Goal: Task Accomplishment & Management: Manage account settings

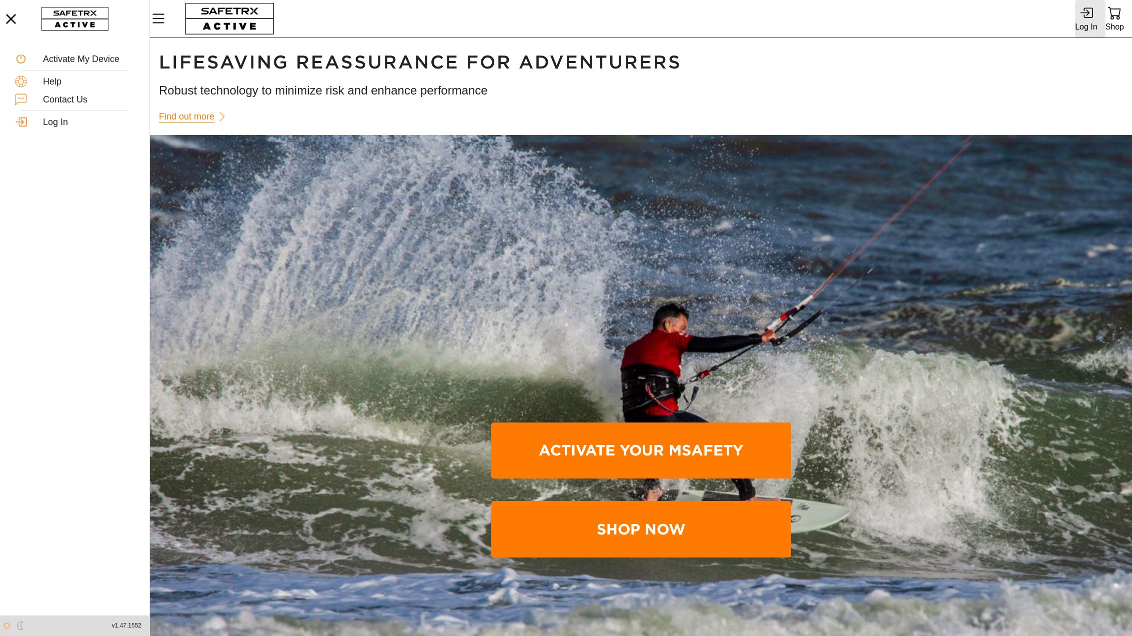
click at [1089, 12] on icon at bounding box center [1084, 13] width 9 height 6
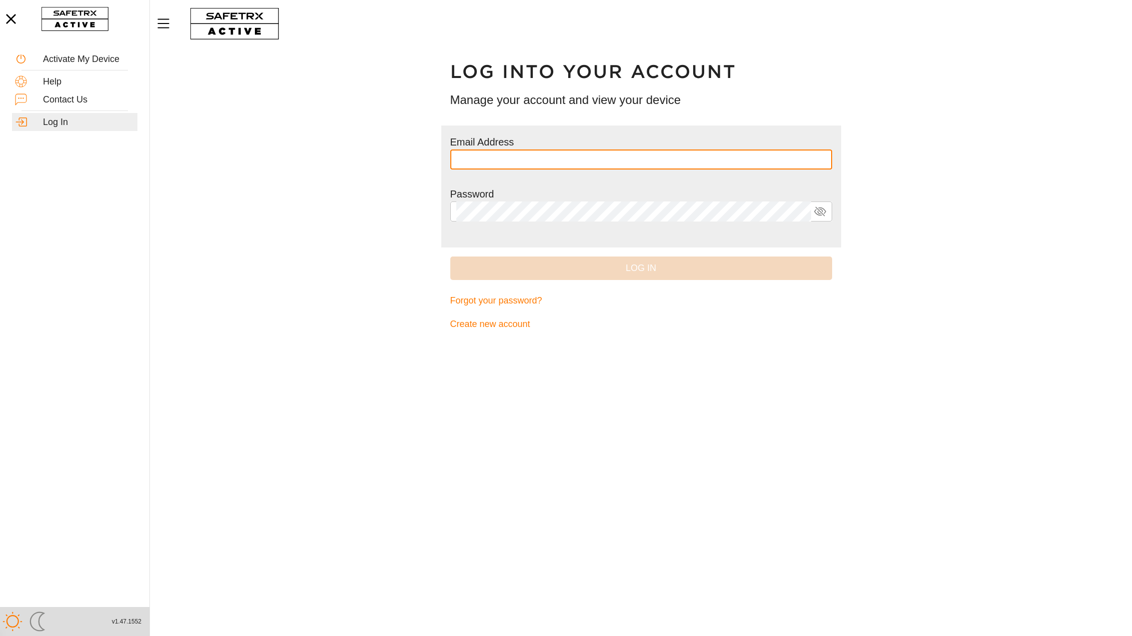
click at [618, 157] on input "text" at bounding box center [641, 159] width 370 height 20
click at [571, 159] on input "**********" at bounding box center [641, 159] width 370 height 20
type input "**********"
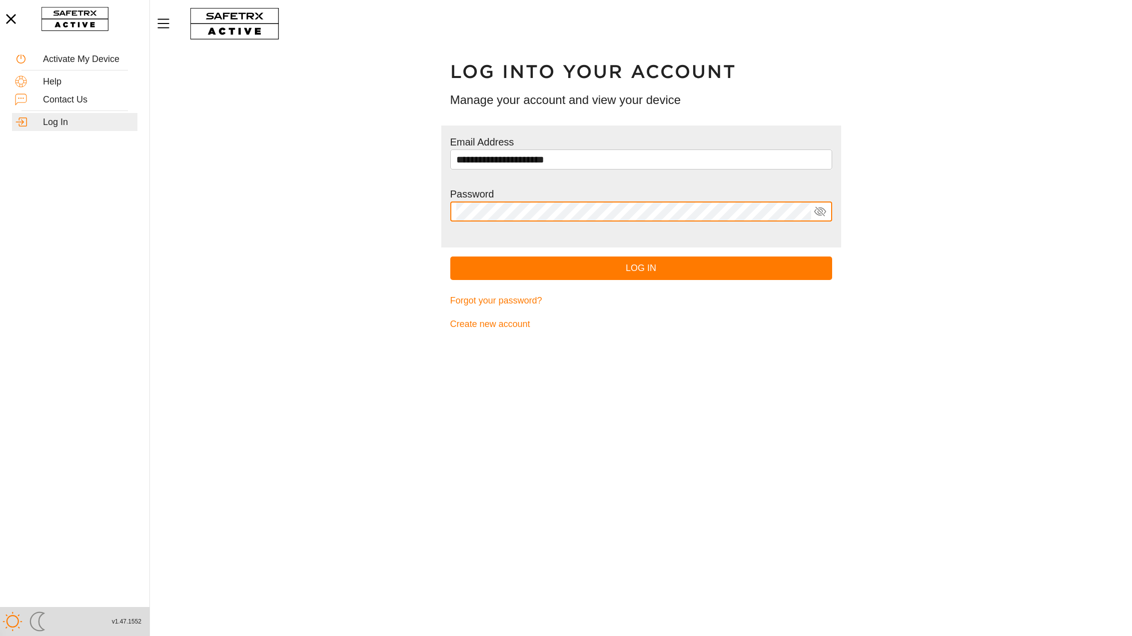
click at [450, 256] on button "Log In" at bounding box center [641, 267] width 382 height 23
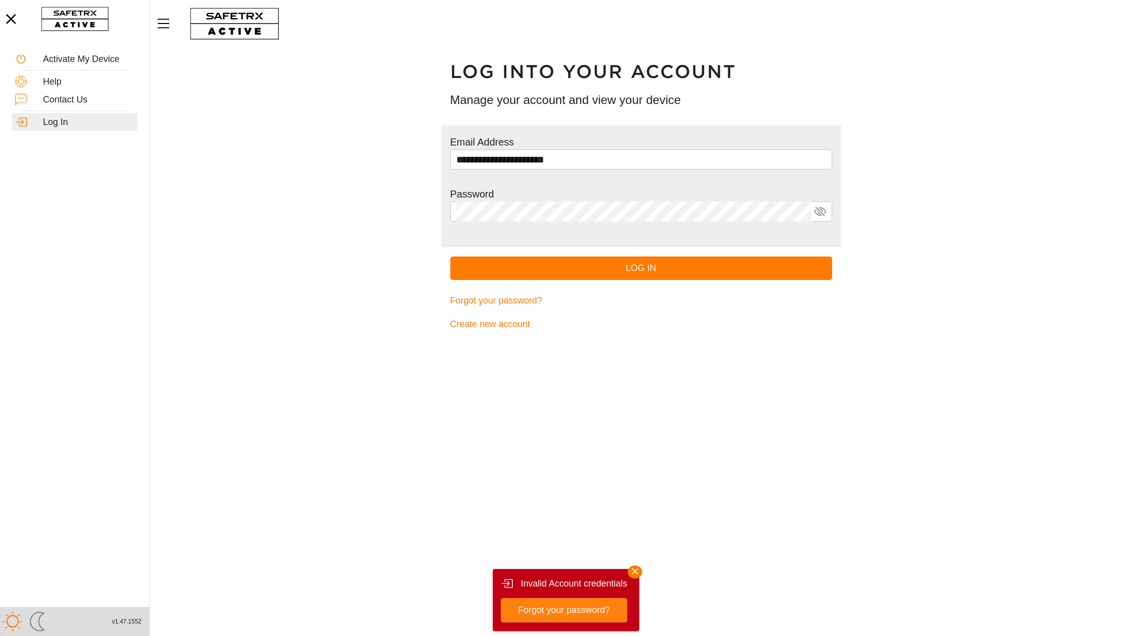
click at [597, 611] on span "Forgot your password?" at bounding box center [564, 609] width 92 height 15
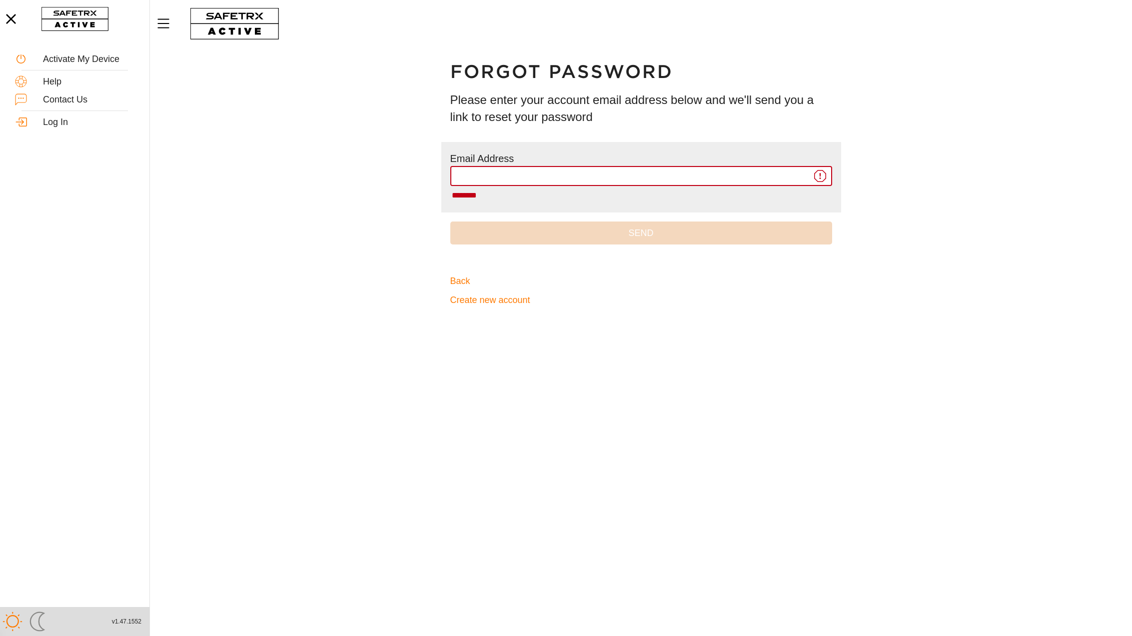
click at [512, 180] on input "********" at bounding box center [633, 176] width 355 height 20
drag, startPoint x: 441, startPoint y: 176, endPoint x: 382, endPoint y: 176, distance: 59.0
click at [379, 176] on main "Forgot Password Please enter your account email address below and we'll send yo…" at bounding box center [641, 341] width 982 height 588
type input "**********"
click at [595, 177] on input "**********" at bounding box center [633, 176] width 355 height 20
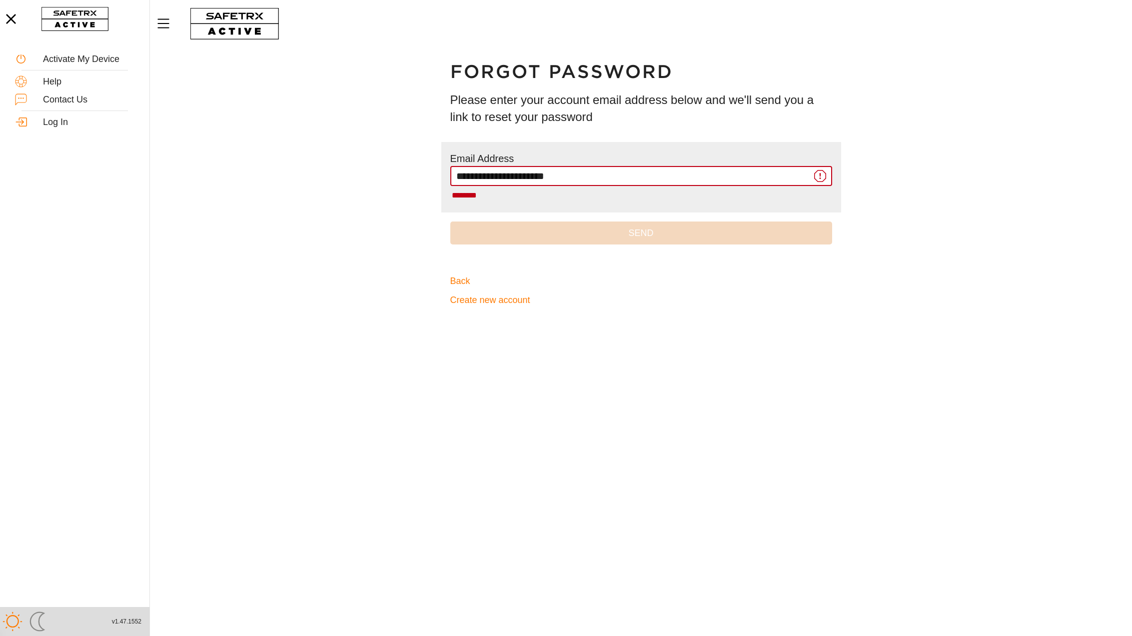
click at [457, 188] on div "********" at bounding box center [641, 195] width 382 height 19
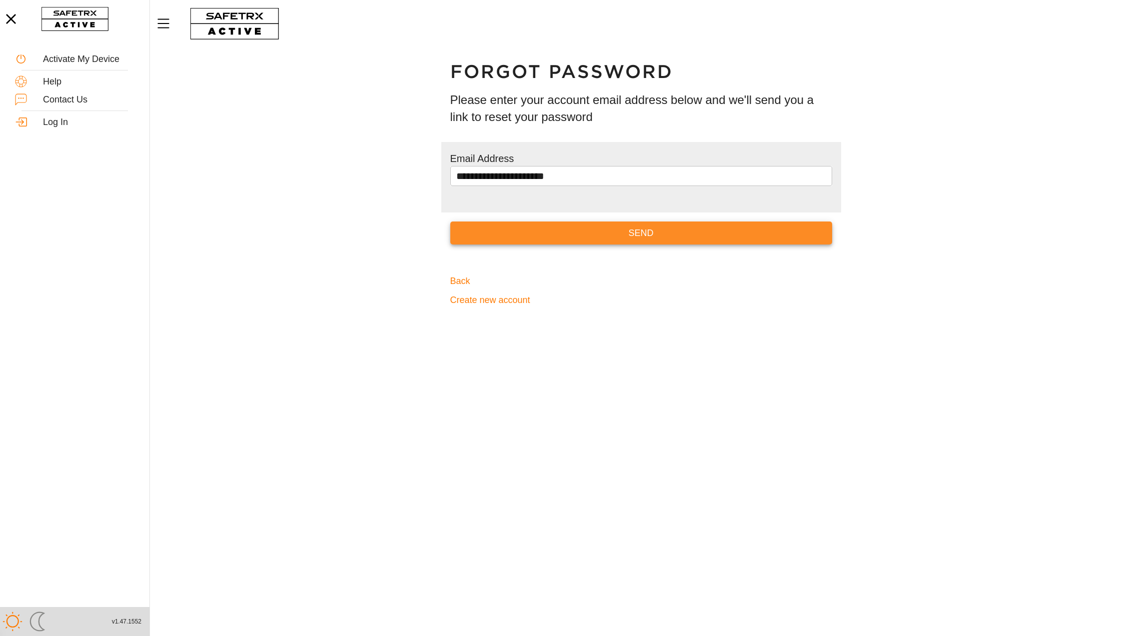
click at [625, 231] on span "Send" at bounding box center [641, 232] width 366 height 15
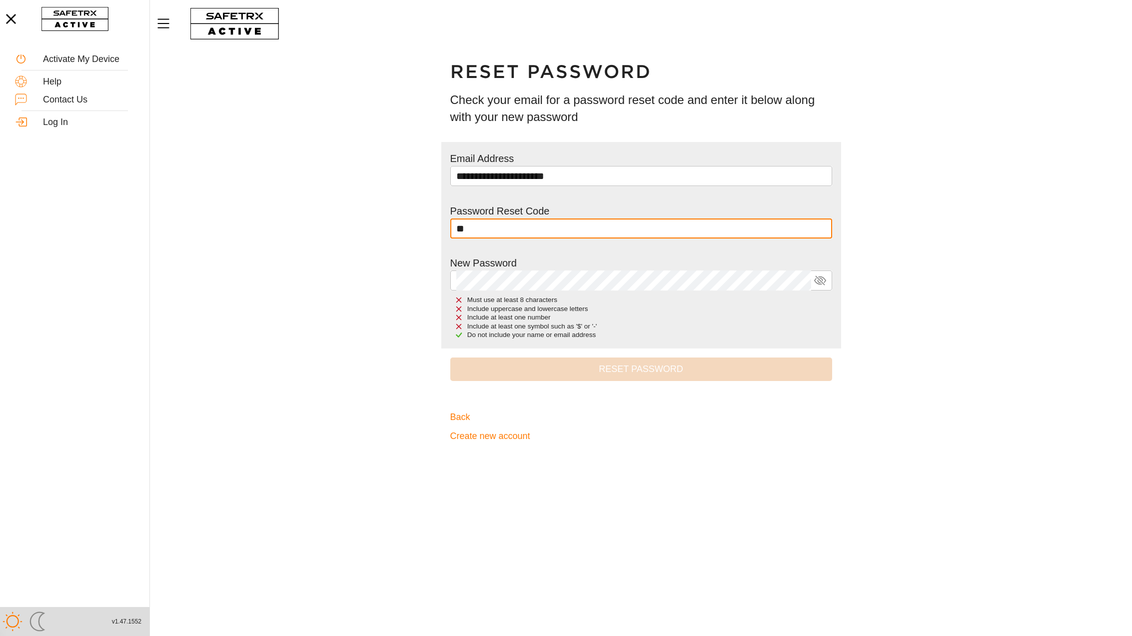
type input "*"
type input "******"
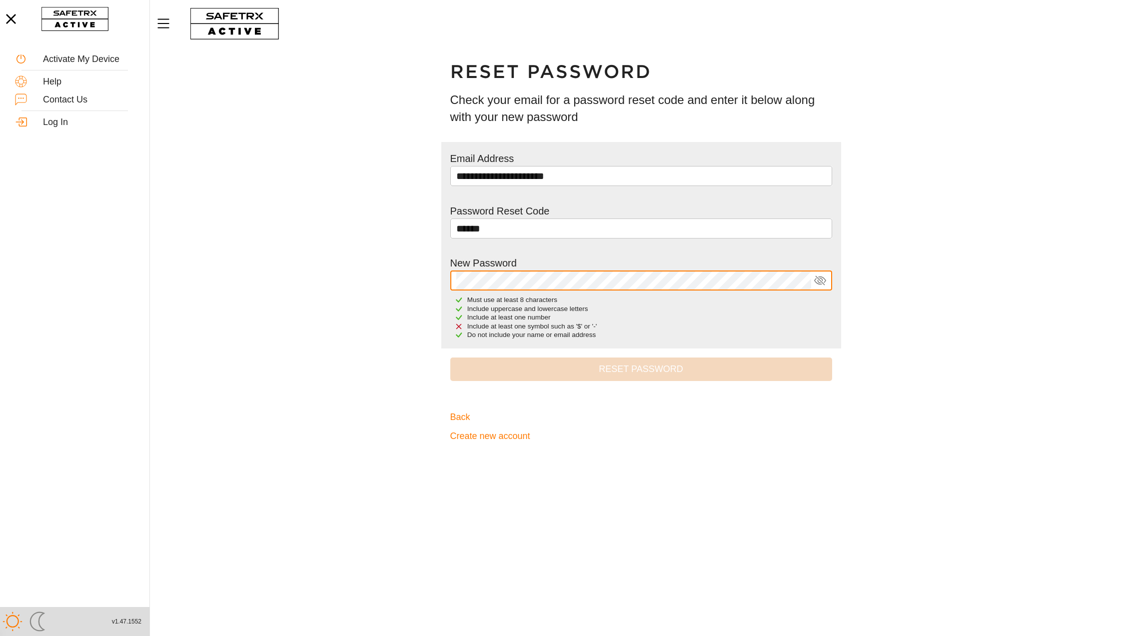
click at [823, 282] on icon at bounding box center [820, 280] width 12 height 12
click at [817, 278] on icon at bounding box center [820, 280] width 12 height 12
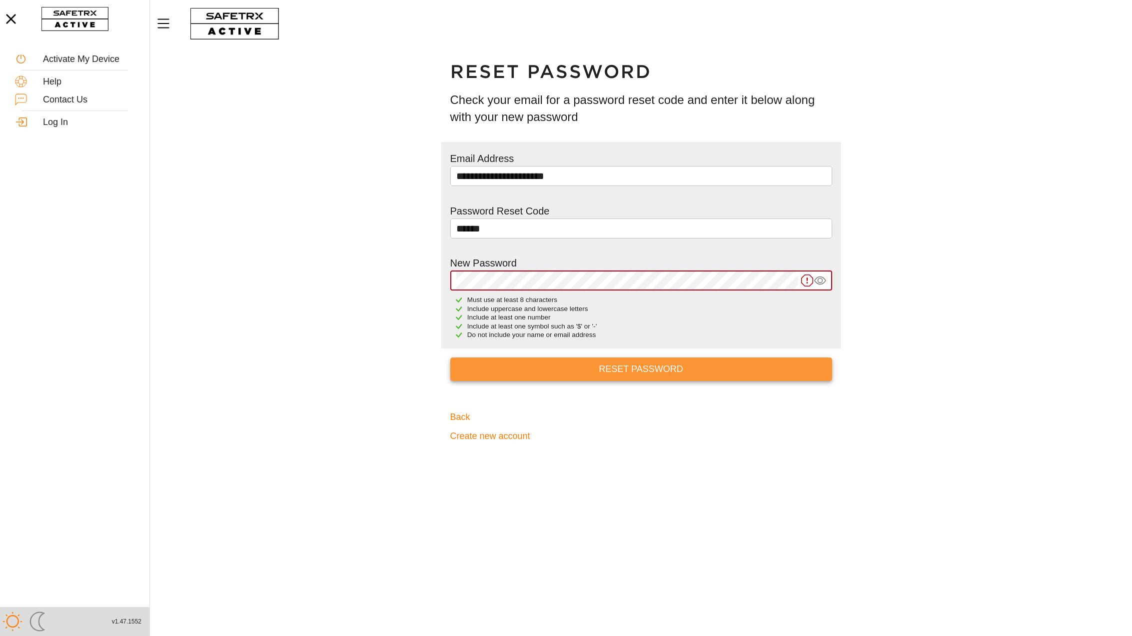
click at [650, 368] on span "Reset Password" at bounding box center [641, 368] width 366 height 15
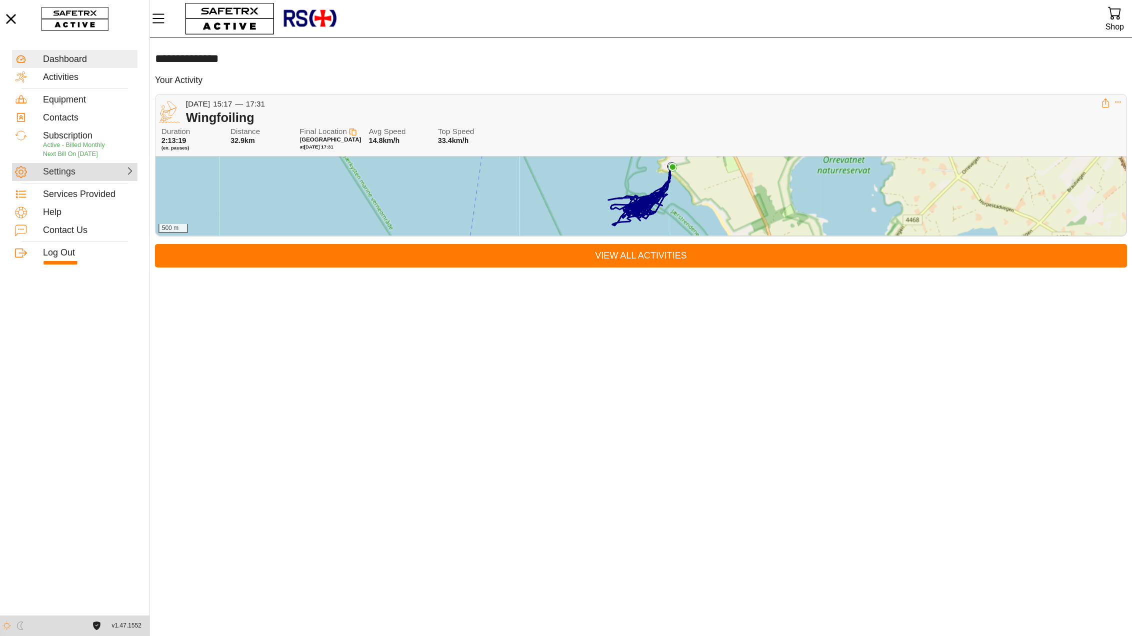
click at [126, 173] on icon at bounding box center [129, 170] width 9 height 9
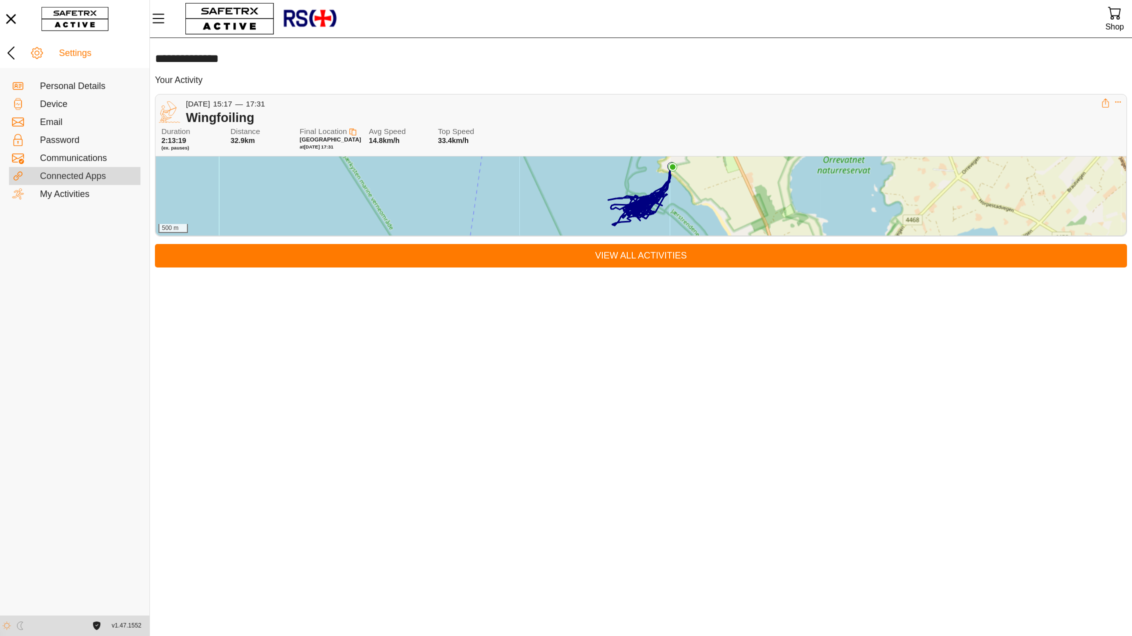
click at [112, 180] on div "Connected Apps" at bounding box center [88, 176] width 97 height 11
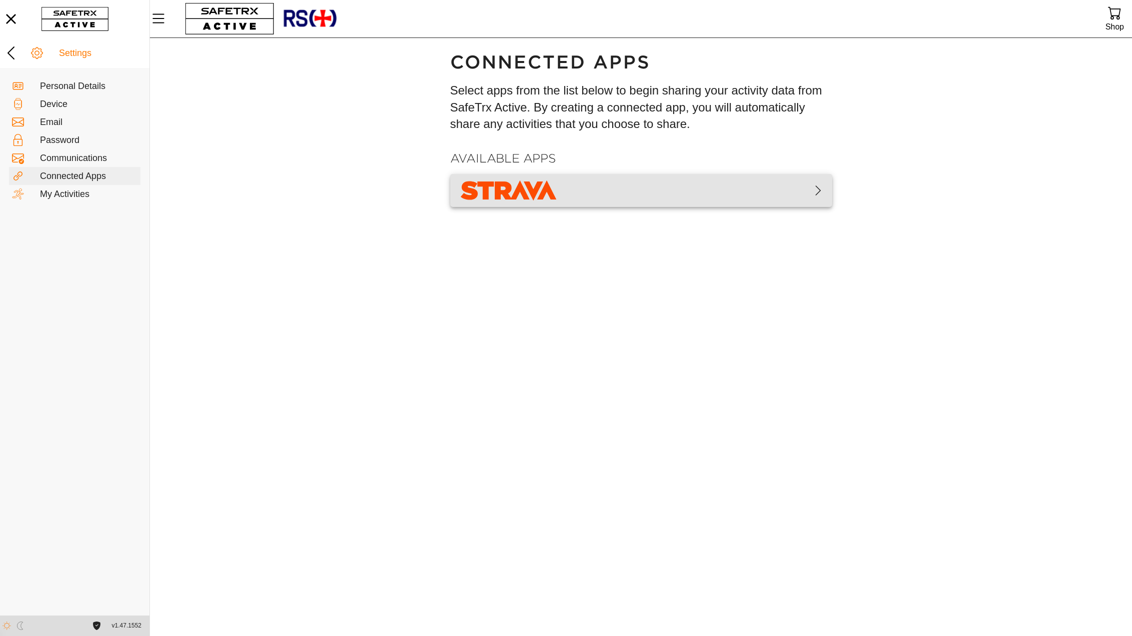
click at [816, 190] on icon "button" at bounding box center [818, 190] width 12 height 12
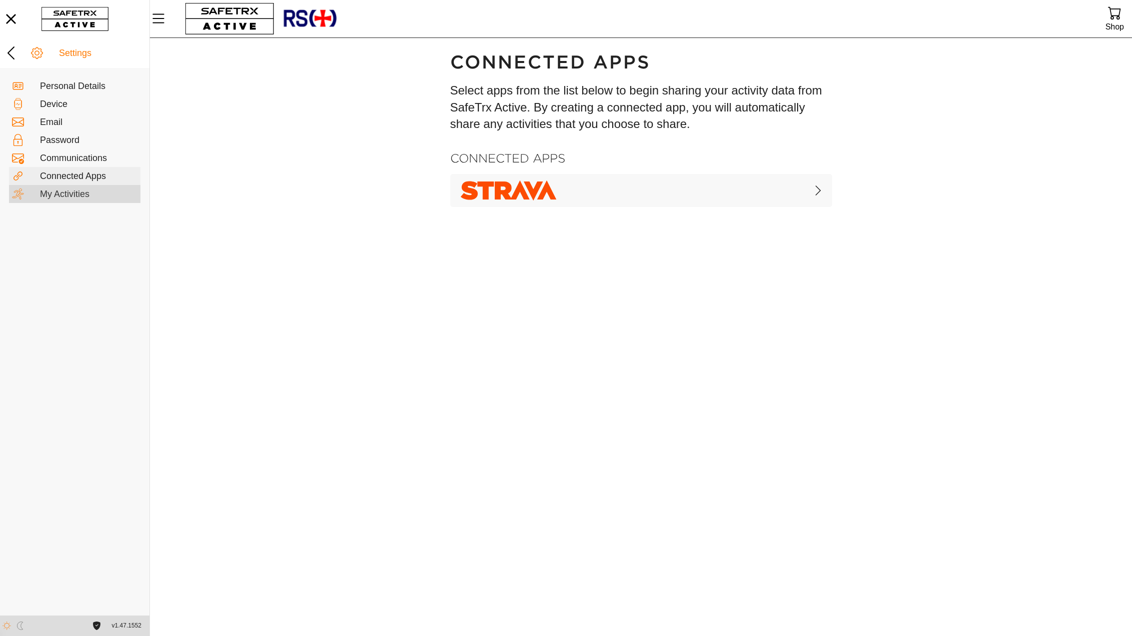
click at [93, 195] on div "My Activities" at bounding box center [88, 194] width 97 height 11
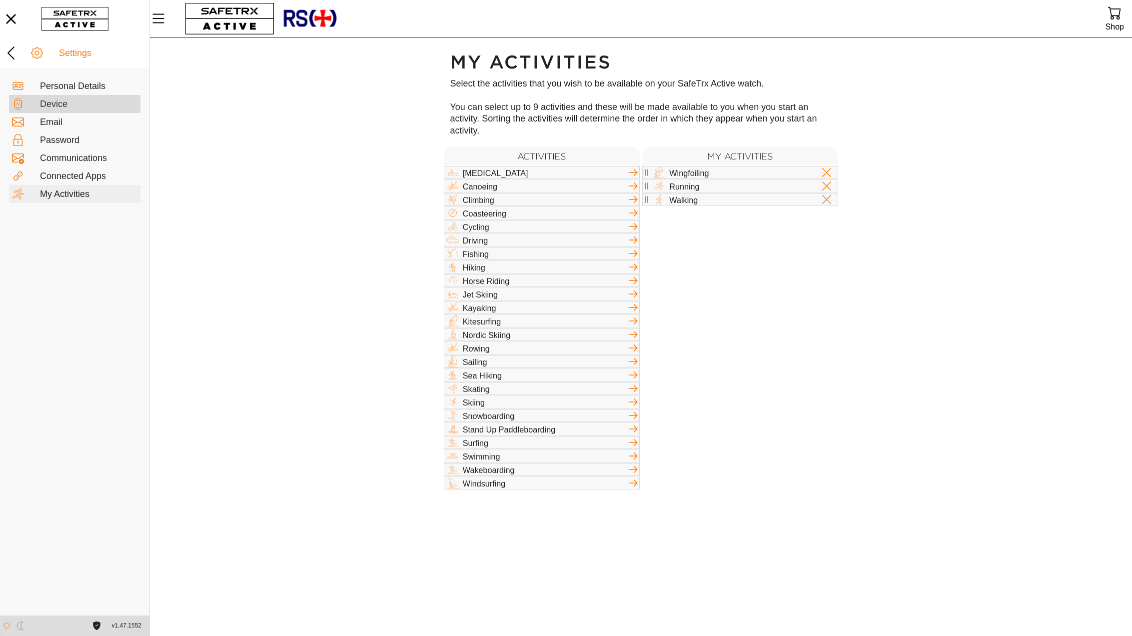
click at [74, 105] on div "Device" at bounding box center [88, 104] width 97 height 11
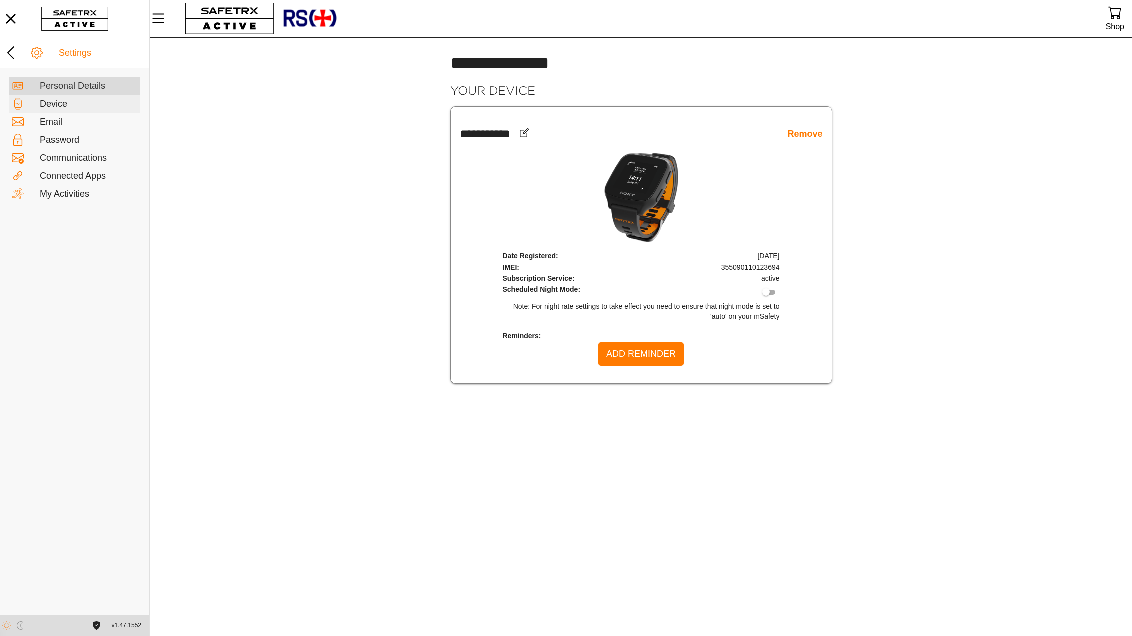
click at [76, 89] on div "Personal Details" at bounding box center [88, 86] width 97 height 11
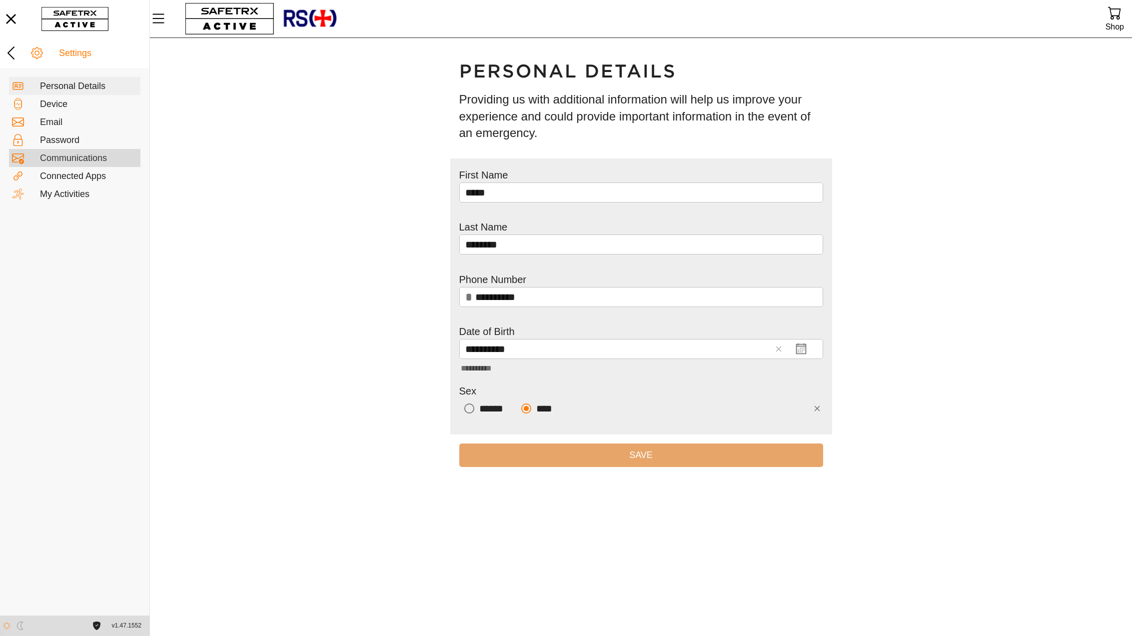
click at [82, 160] on div "Communications" at bounding box center [88, 158] width 97 height 11
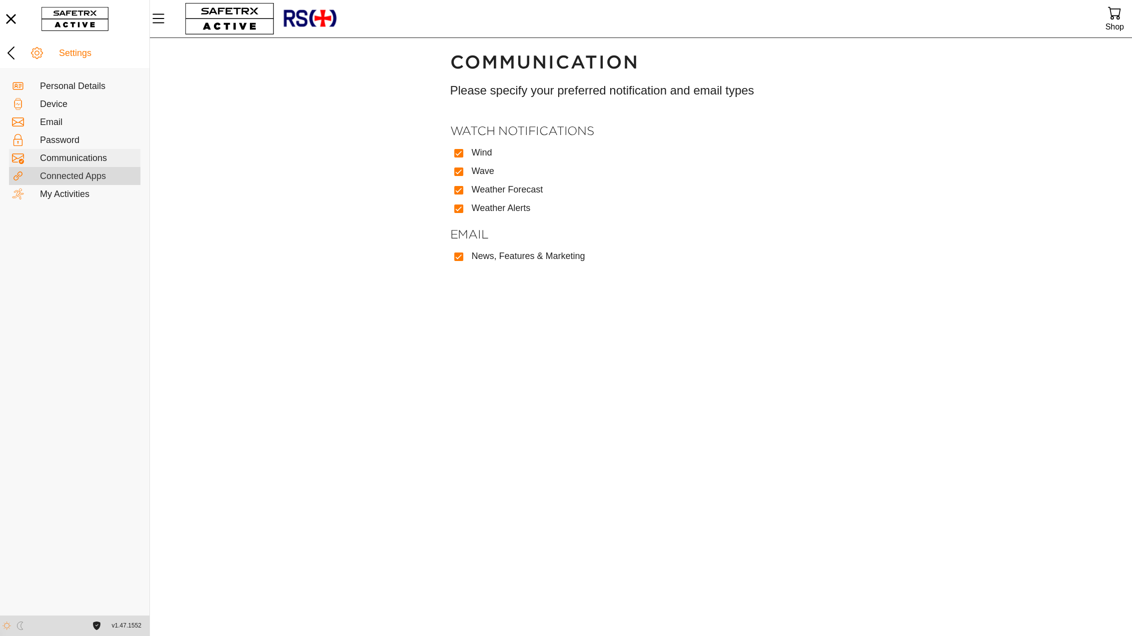
click at [83, 181] on div "Connected Apps" at bounding box center [88, 176] width 97 height 11
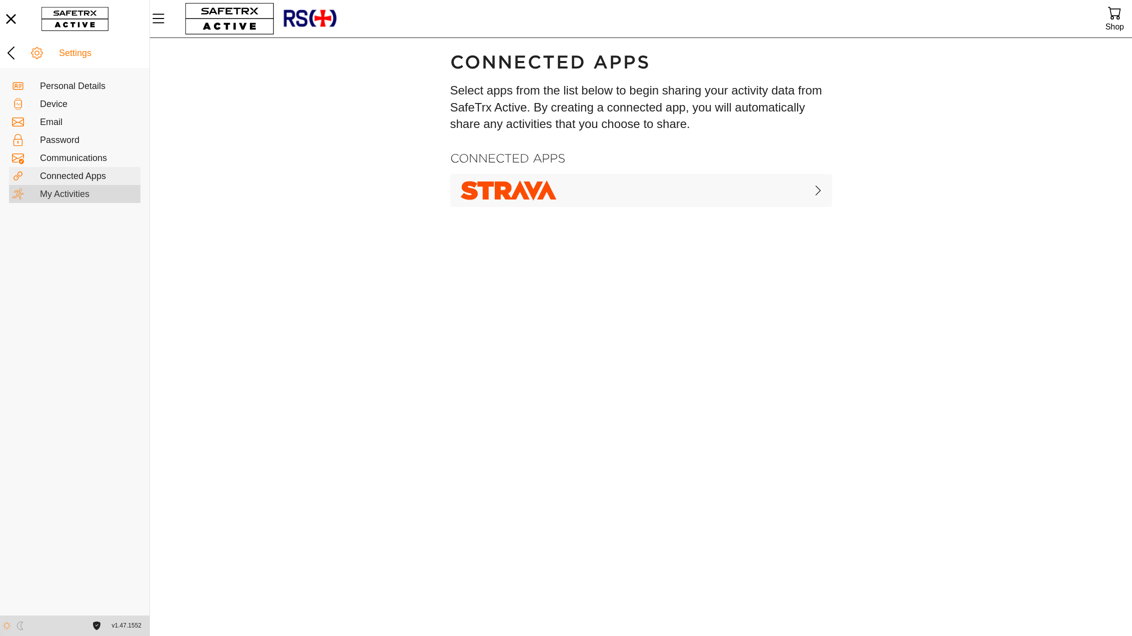
click at [82, 192] on div "My Activities" at bounding box center [88, 194] width 97 height 11
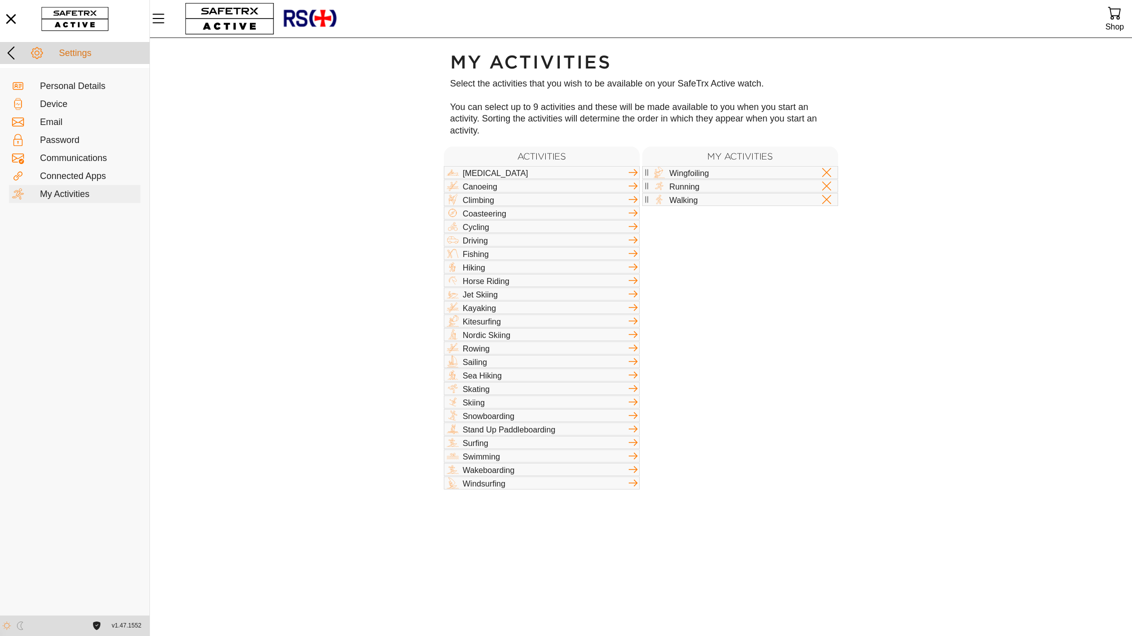
click at [37, 52] on icon at bounding box center [37, 53] width 12 height 12
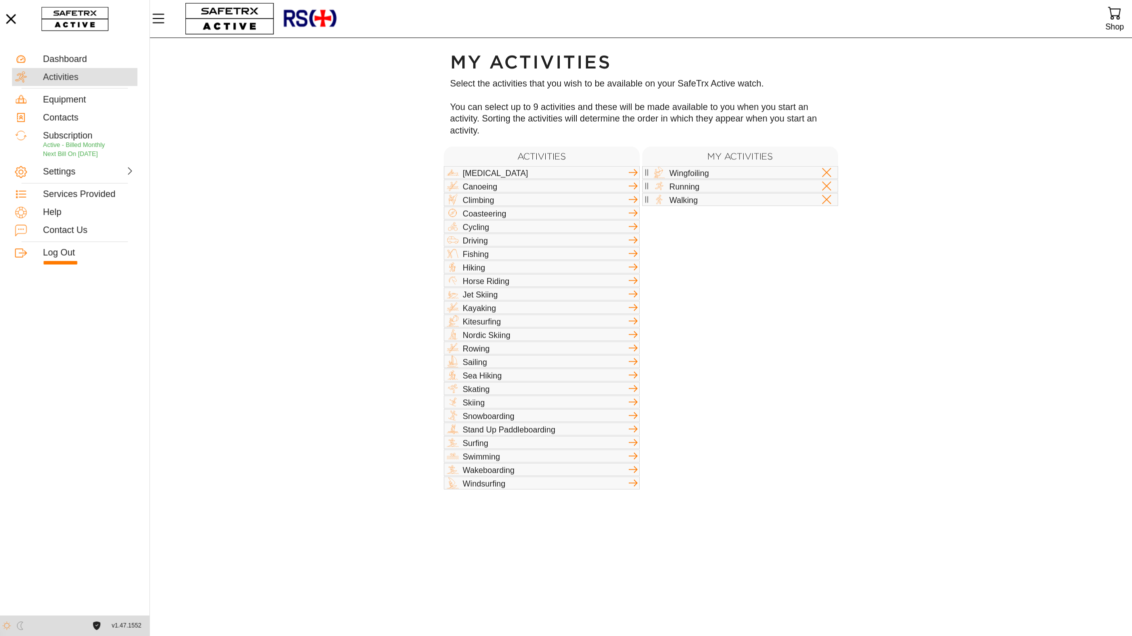
click at [101, 74] on div "Activities" at bounding box center [88, 77] width 91 height 11
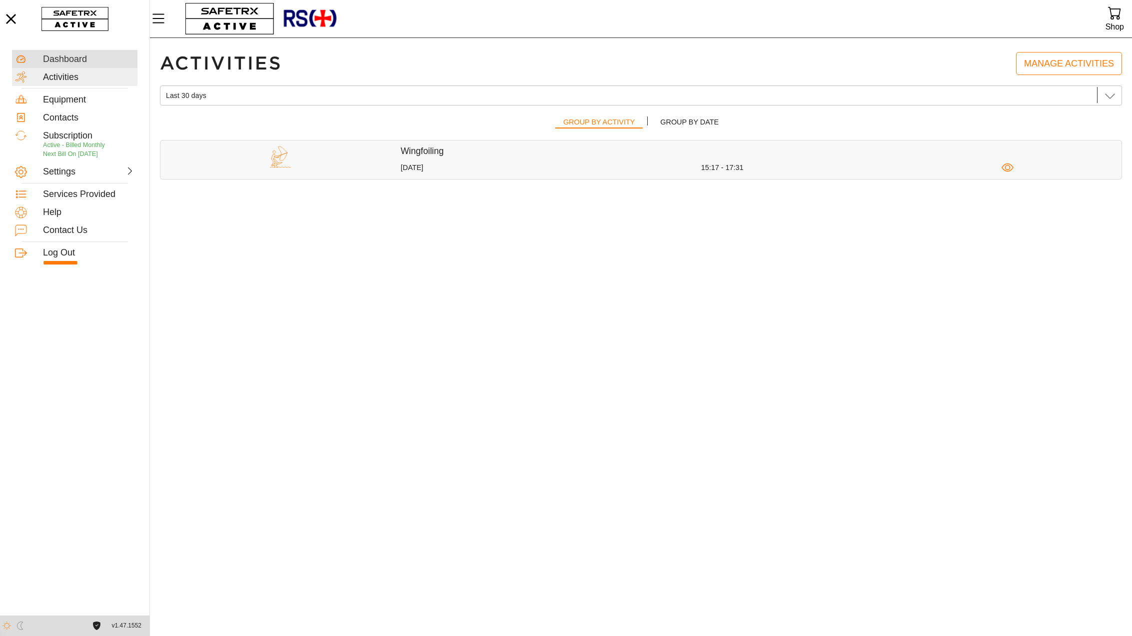
click at [98, 62] on div "Dashboard" at bounding box center [88, 59] width 91 height 11
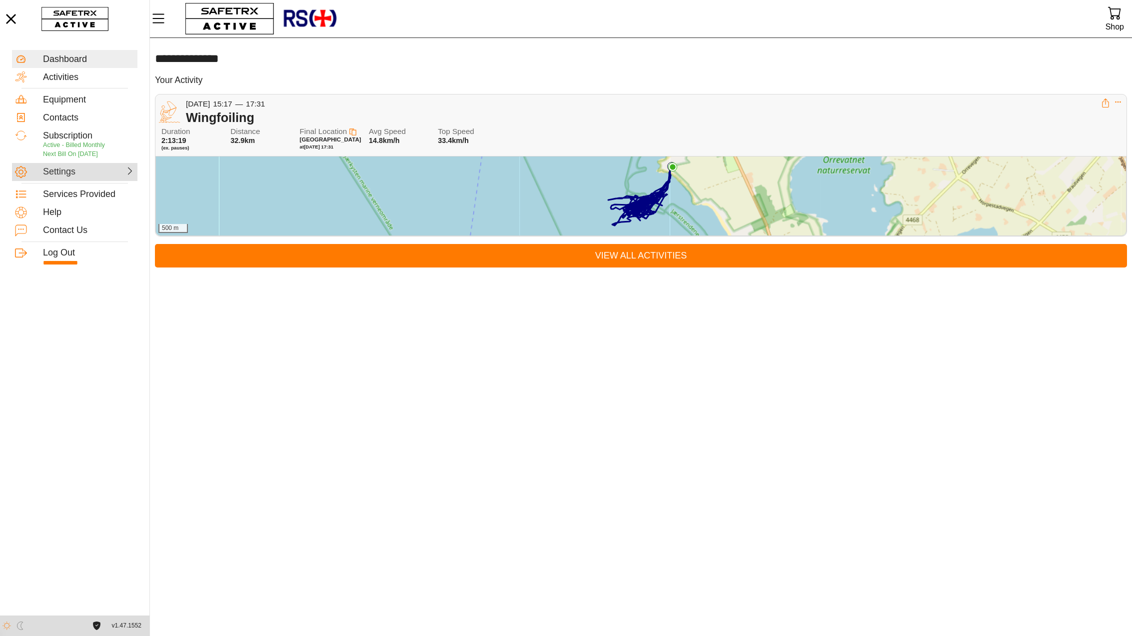
click at [132, 172] on icon at bounding box center [129, 170] width 9 height 9
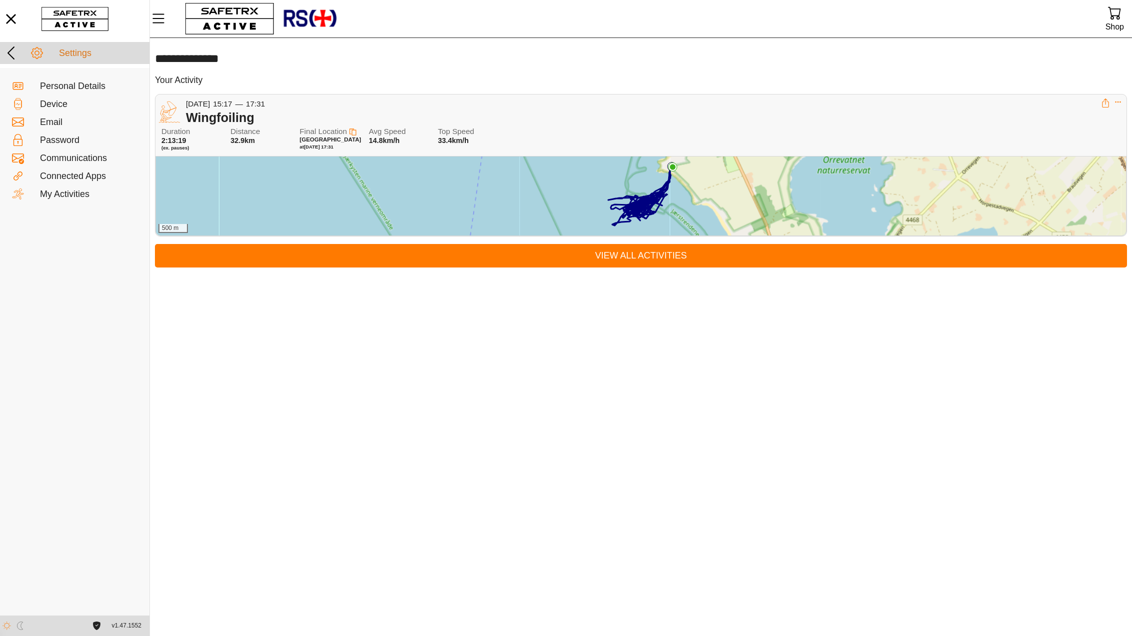
click at [14, 54] on icon at bounding box center [11, 53] width 16 height 16
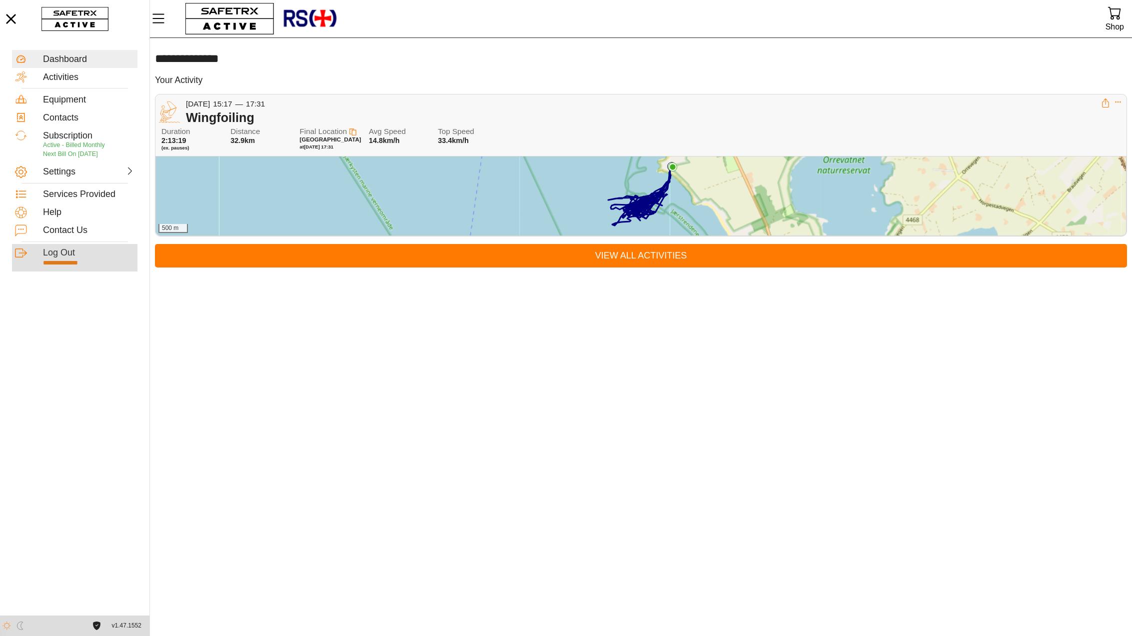
click at [68, 254] on div "Log Out" at bounding box center [88, 252] width 91 height 11
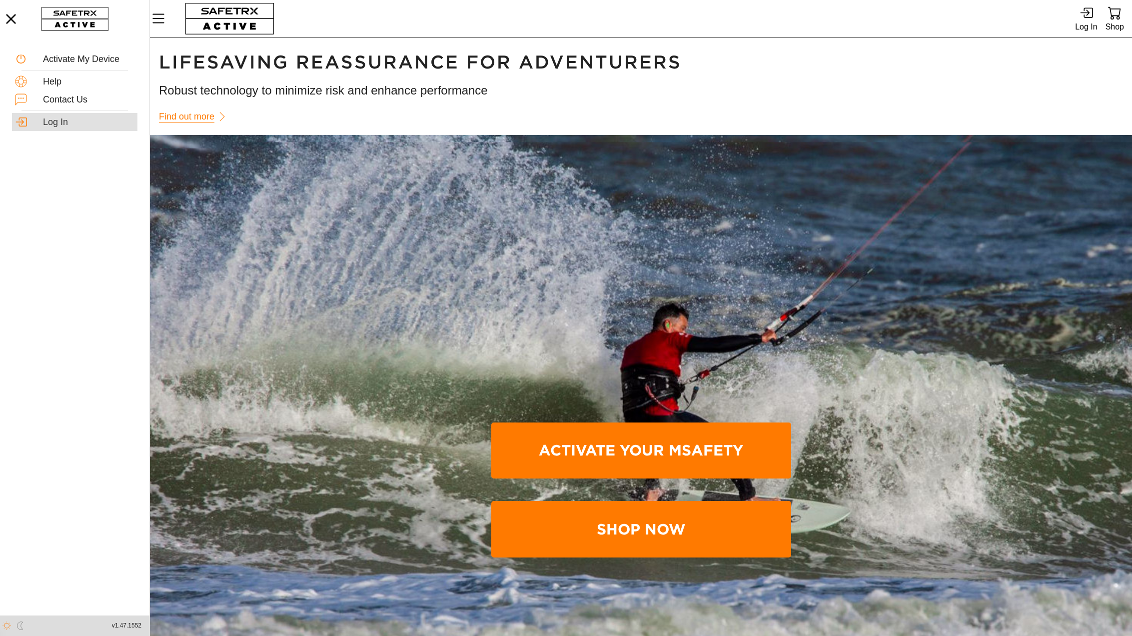
click at [79, 126] on div "Log In" at bounding box center [88, 122] width 91 height 11
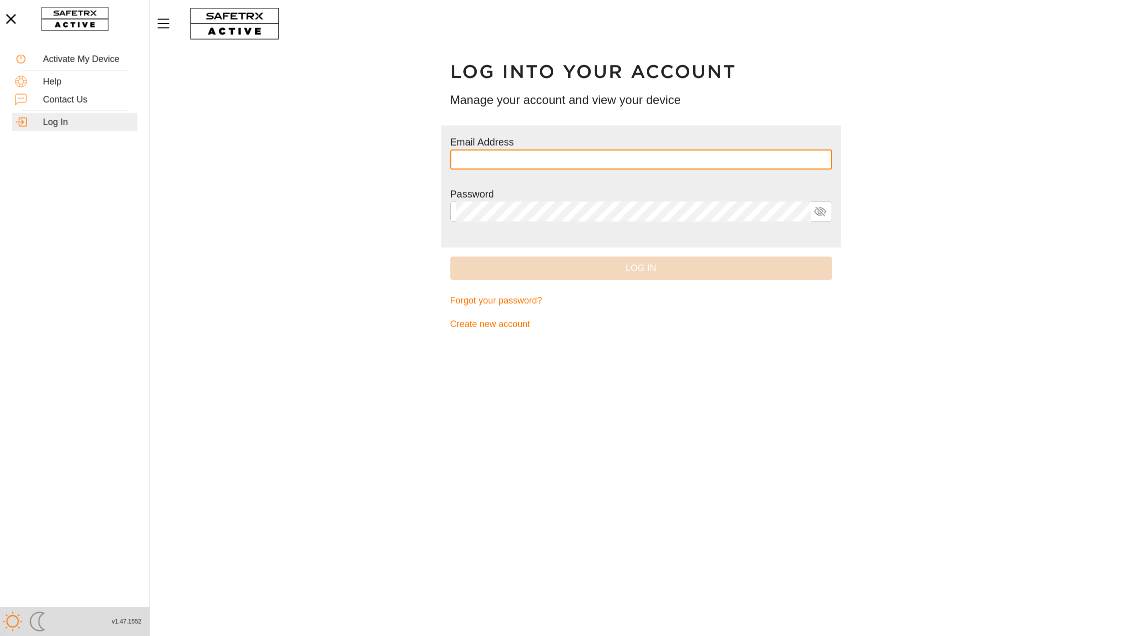
click at [504, 161] on input "text" at bounding box center [641, 159] width 370 height 20
type input "**********"
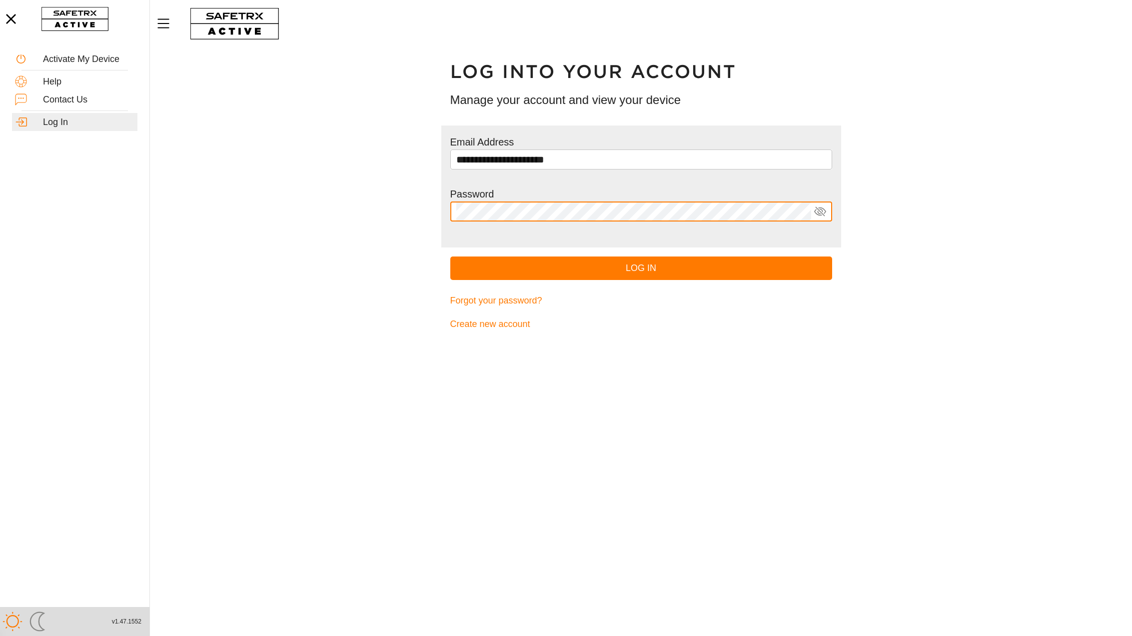
click at [450, 256] on button "Log In" at bounding box center [641, 267] width 382 height 23
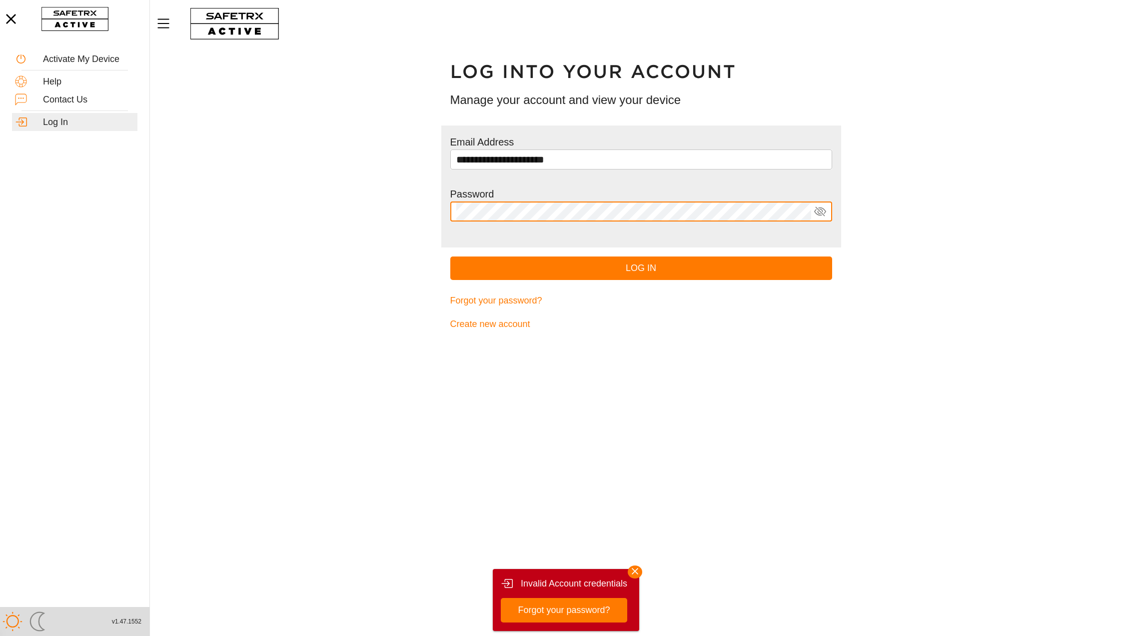
click at [450, 256] on button "Log In" at bounding box center [641, 267] width 382 height 23
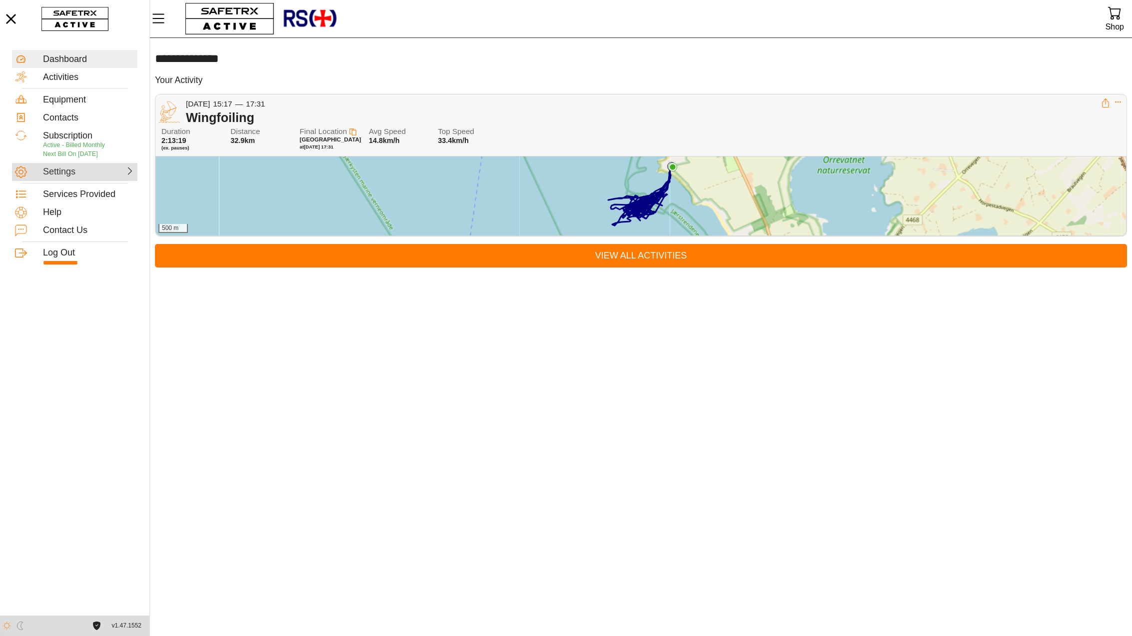
click at [125, 175] on icon at bounding box center [129, 170] width 9 height 9
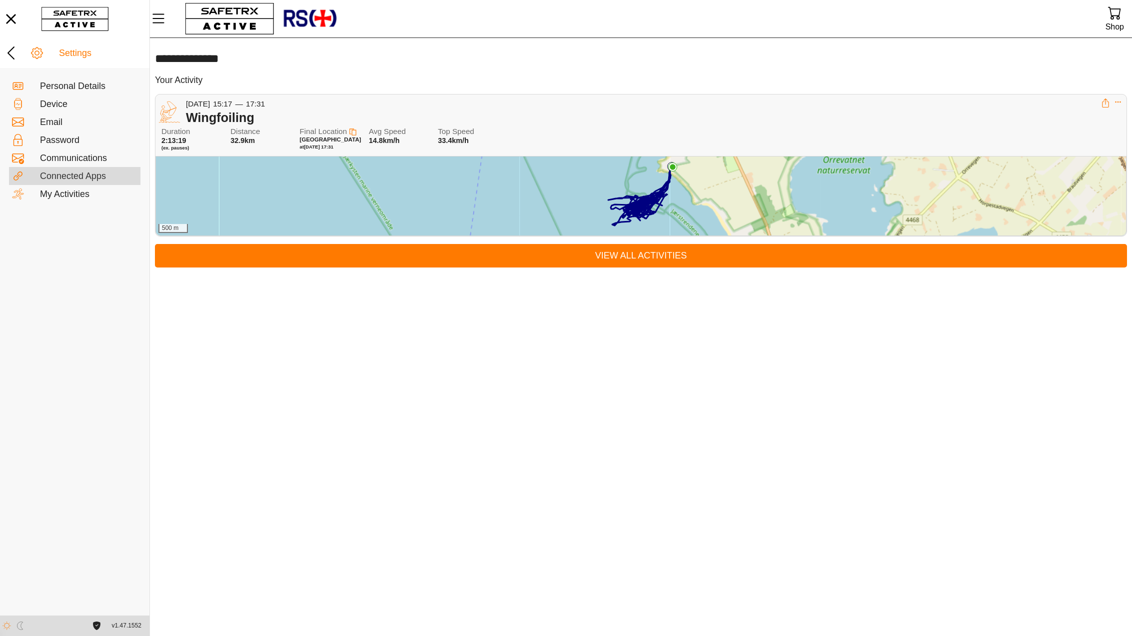
click at [115, 182] on div "Connected Apps" at bounding box center [74, 176] width 131 height 18
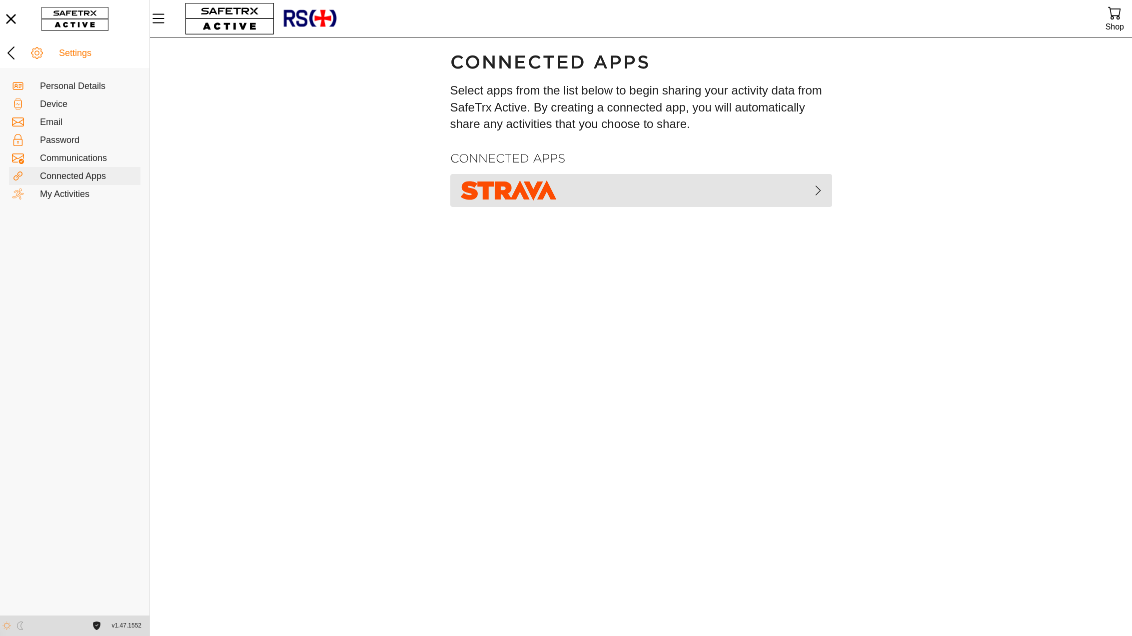
click at [815, 188] on icon "button" at bounding box center [818, 190] width 12 height 12
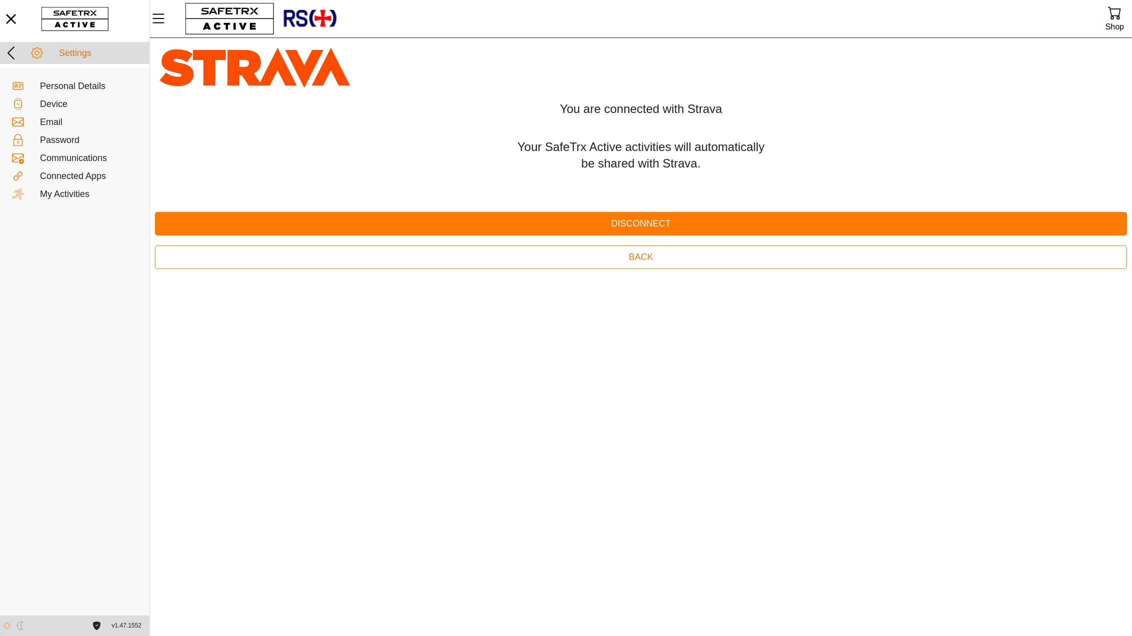
click at [88, 54] on div "Settings" at bounding box center [102, 53] width 87 height 11
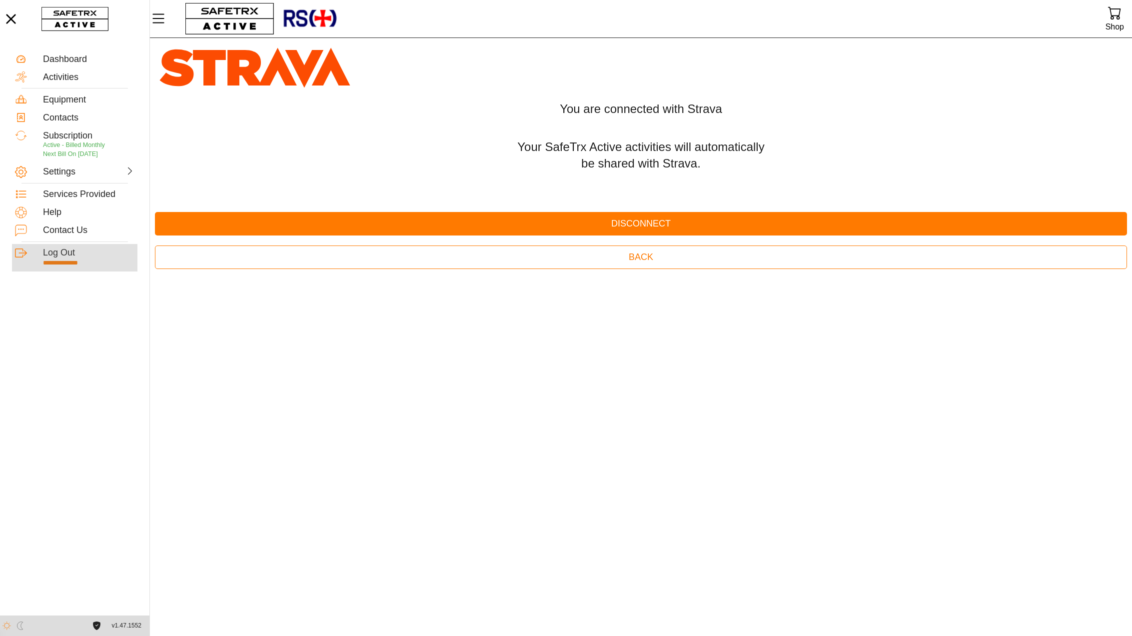
click at [72, 256] on div "Log Out" at bounding box center [88, 252] width 91 height 11
